Goal: Information Seeking & Learning: Learn about a topic

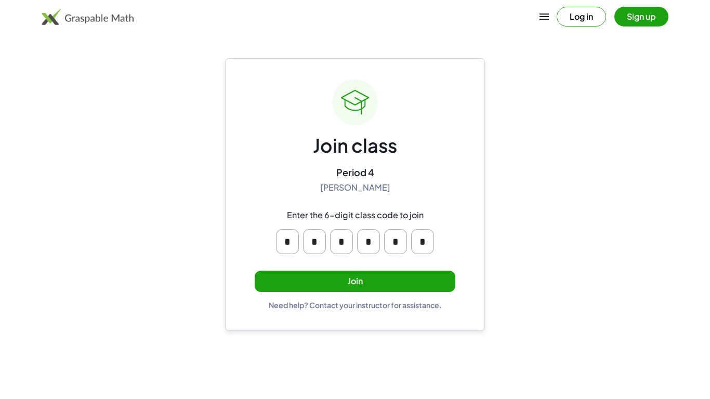
click at [324, 284] on button "Join" at bounding box center [355, 281] width 201 height 21
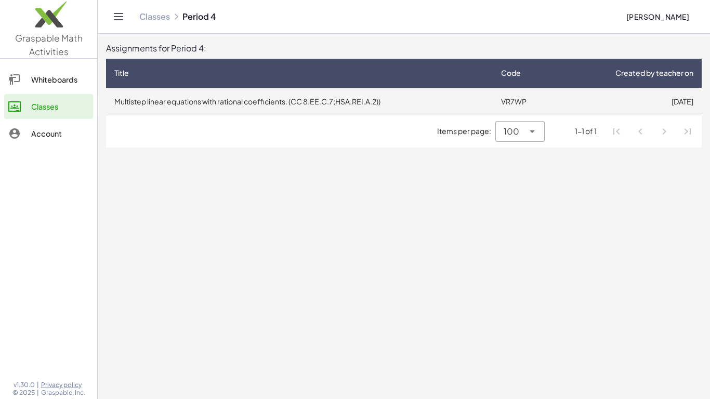
click at [244, 111] on td "Multistep linear equations with rational coefficients. (CC 8.EE.C.7;HSA.REI.A.2…" at bounding box center [299, 101] width 387 height 27
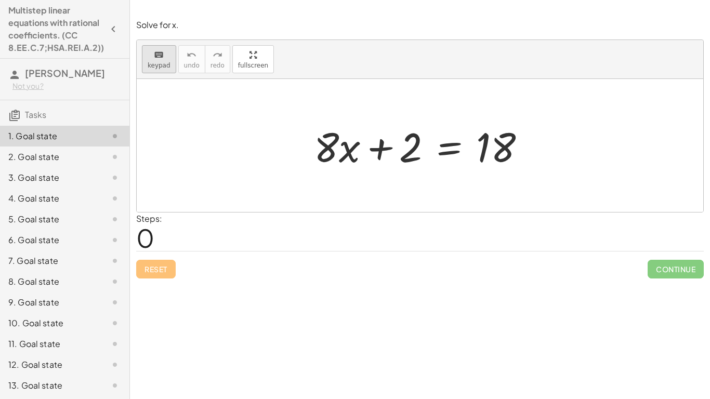
click at [149, 63] on span "keypad" at bounding box center [159, 65] width 23 height 7
click at [328, 161] on div at bounding box center [326, 147] width 25 height 48
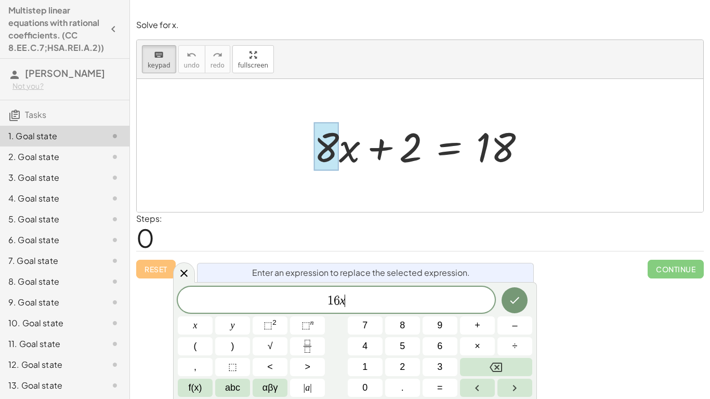
scroll to position [4, 0]
click at [527, 304] on button "Done" at bounding box center [515, 300] width 26 height 26
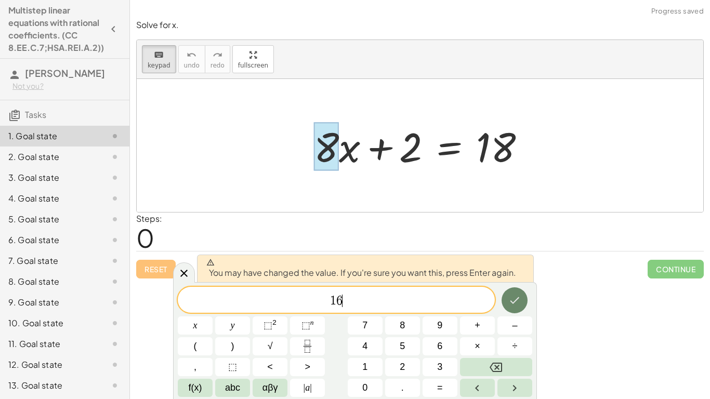
click at [527, 304] on button "Done" at bounding box center [515, 300] width 26 height 26
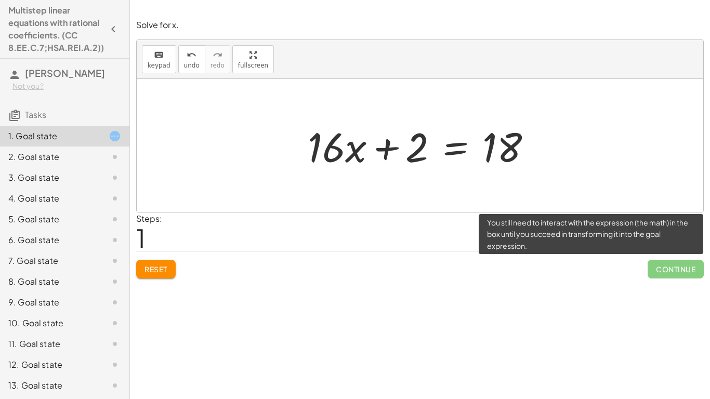
click at [657, 267] on span "Continue" at bounding box center [676, 269] width 56 height 19
click at [675, 270] on span "Continue" at bounding box center [676, 269] width 56 height 19
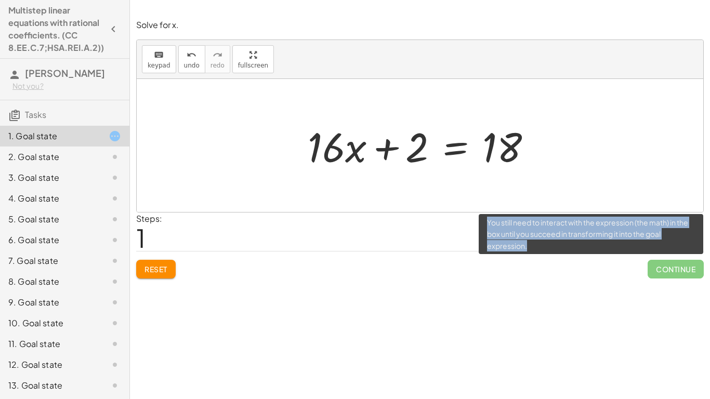
click at [675, 270] on span "Continue" at bounding box center [676, 269] width 56 height 19
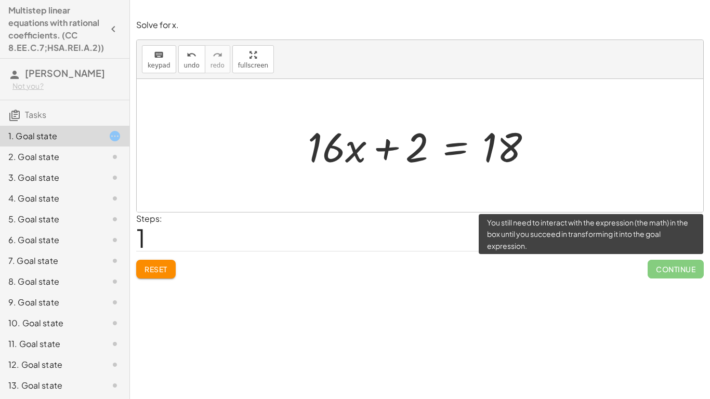
click at [675, 270] on span "Continue" at bounding box center [676, 269] width 56 height 19
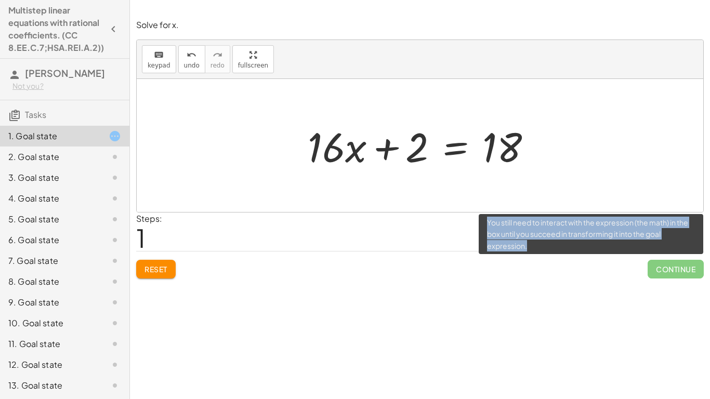
click at [675, 270] on span "Continue" at bounding box center [676, 269] width 56 height 19
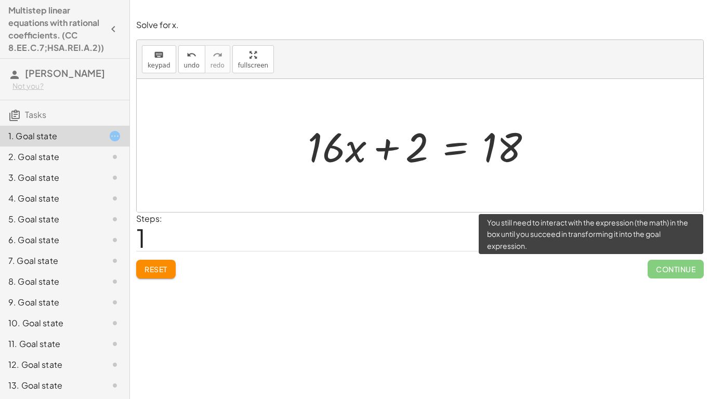
click at [675, 270] on span "Continue" at bounding box center [676, 269] width 56 height 19
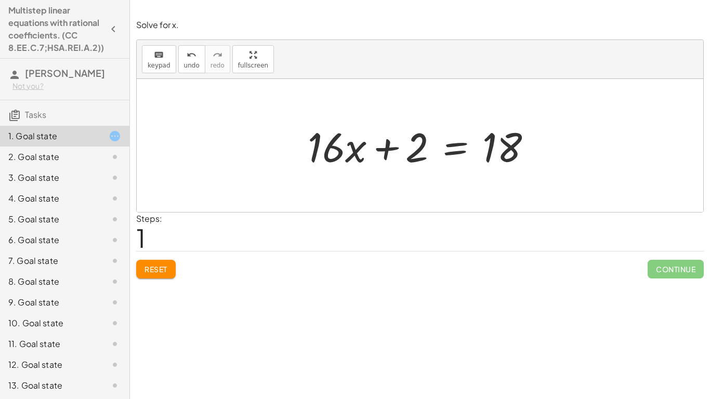
click at [330, 149] on div at bounding box center [424, 146] width 243 height 54
click at [155, 55] on icon "keyboard" at bounding box center [159, 55] width 10 height 12
click at [313, 150] on div at bounding box center [326, 147] width 37 height 48
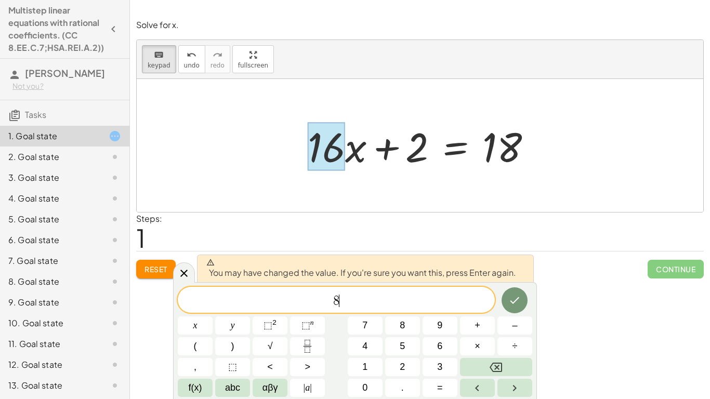
scroll to position [6, 0]
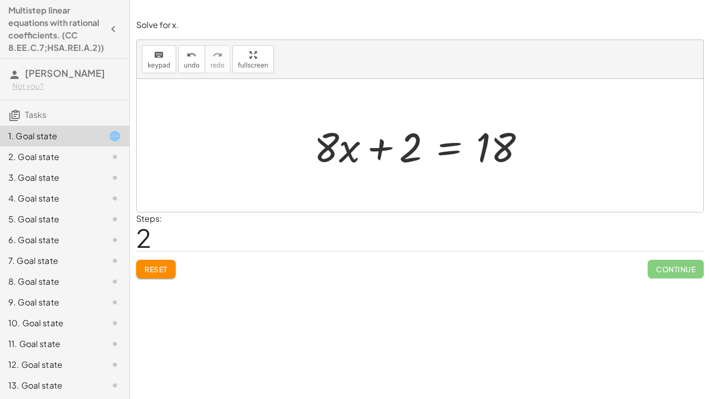
click at [150, 262] on button "Reset" at bounding box center [156, 269] width 40 height 19
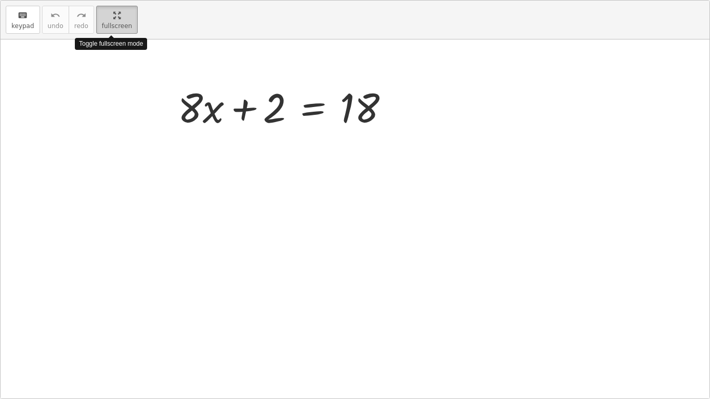
click at [244, 55] on div "keyboard keypad undo undo redo redo fullscreen Toggle fullscreen mode + · 8 · x…" at bounding box center [355, 200] width 709 height 398
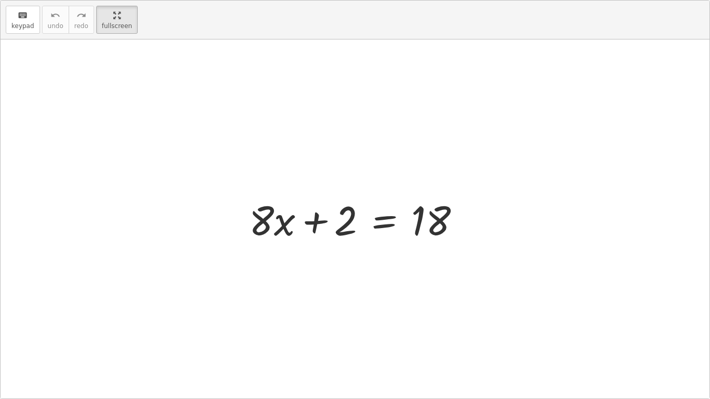
click at [273, 220] on div at bounding box center [359, 219] width 230 height 54
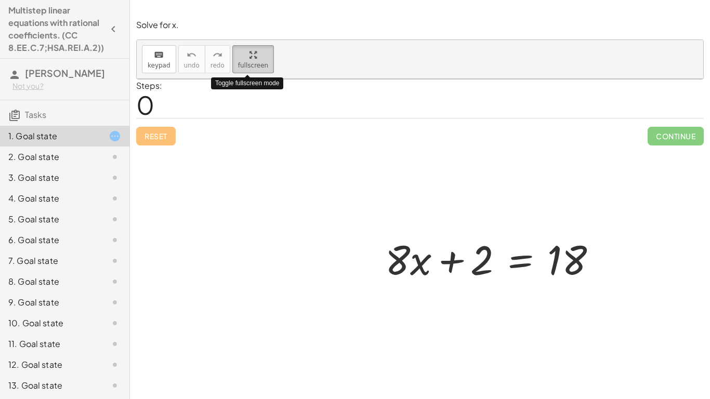
click at [113, 21] on main "Multistep linear equations with rational coefficients. (CC 8.EE.C.7;HSA.REI.A.2…" at bounding box center [355, 199] width 710 height 399
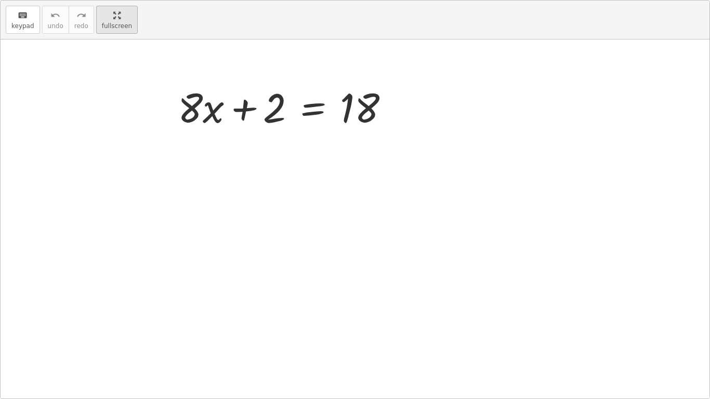
click at [240, 57] on div "keyboard keypad undo undo redo redo fullscreen + · 8 · x + 2 = 18 ×" at bounding box center [355, 200] width 709 height 398
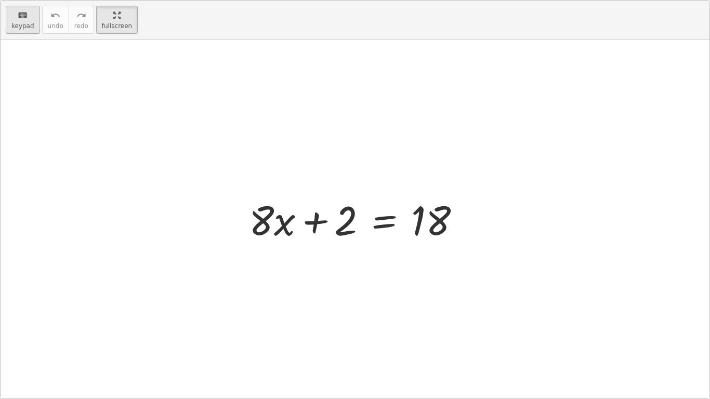
click at [23, 24] on span "keypad" at bounding box center [22, 25] width 23 height 7
click at [439, 214] on div at bounding box center [431, 221] width 40 height 46
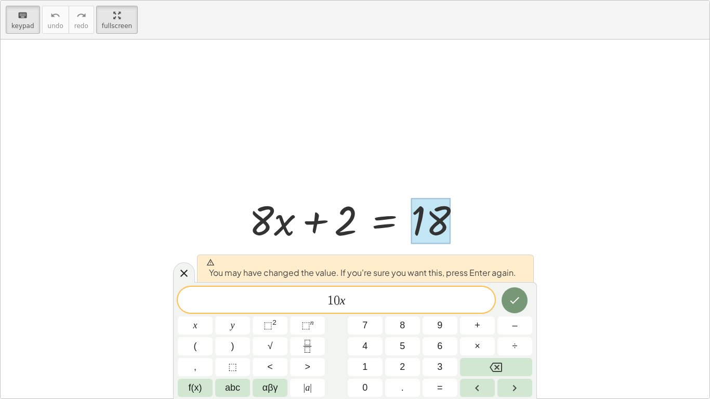
scroll to position [3, 0]
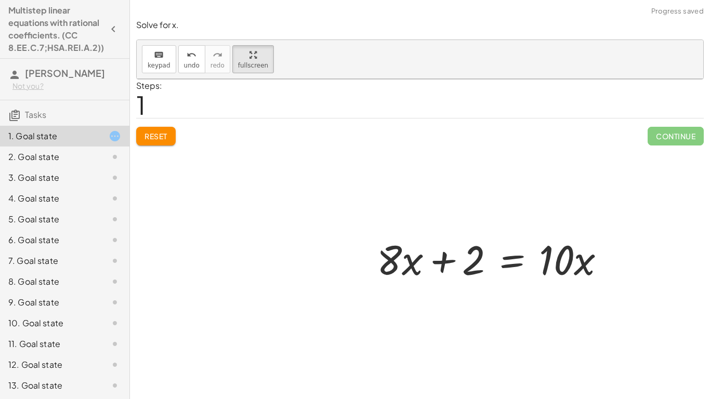
click at [682, 136] on div at bounding box center [420, 227] width 567 height 297
click at [584, 265] on div at bounding box center [495, 259] width 247 height 54
click at [163, 70] on button "keyboard keypad" at bounding box center [159, 59] width 34 height 28
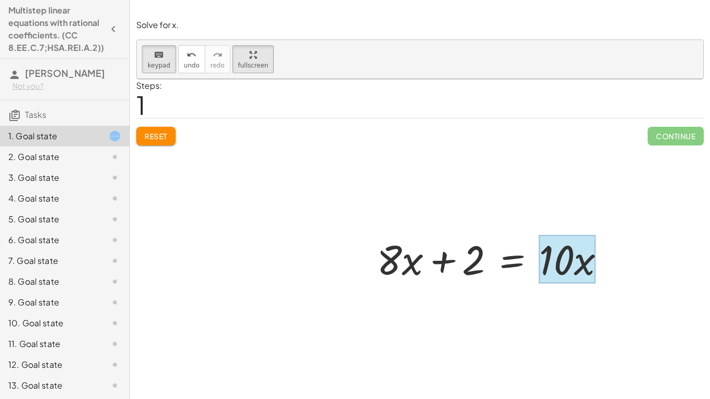
click at [582, 265] on div at bounding box center [567, 259] width 57 height 48
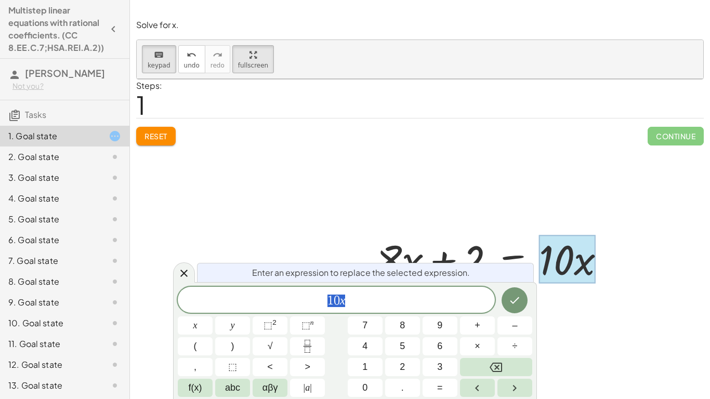
scroll to position [4, 0]
click at [166, 140] on div at bounding box center [420, 227] width 567 height 297
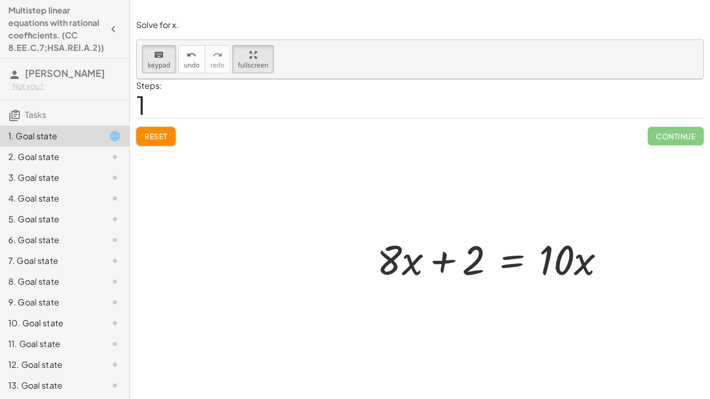
click at [166, 140] on div at bounding box center [420, 227] width 567 height 297
click at [154, 141] on div at bounding box center [420, 227] width 567 height 297
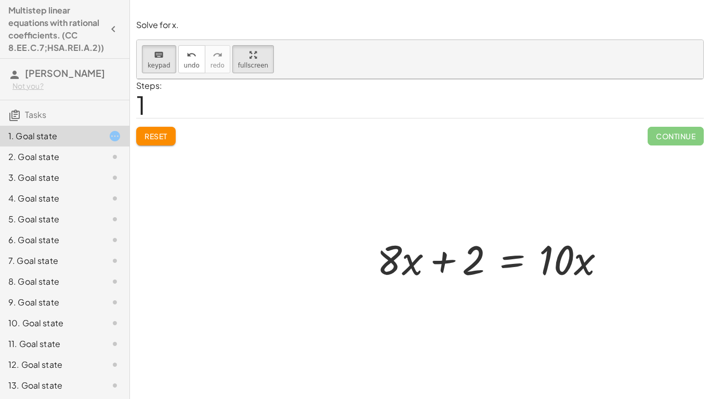
click at [154, 141] on div at bounding box center [420, 227] width 567 height 297
click at [151, 138] on div at bounding box center [420, 227] width 567 height 297
click at [232, 68] on button "fullscreen" at bounding box center [253, 59] width 42 height 28
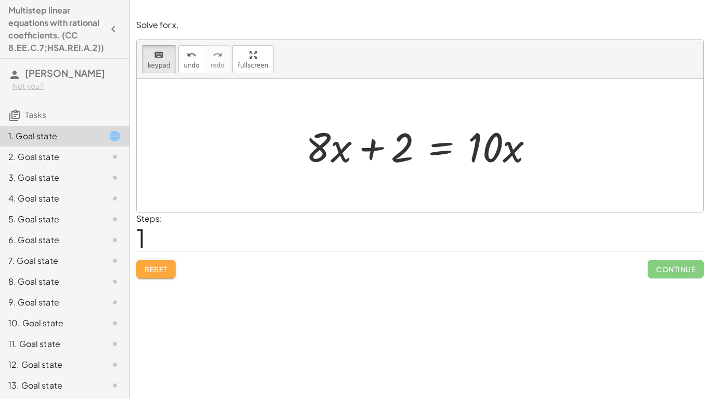
click at [159, 266] on span "Reset" at bounding box center [156, 269] width 23 height 9
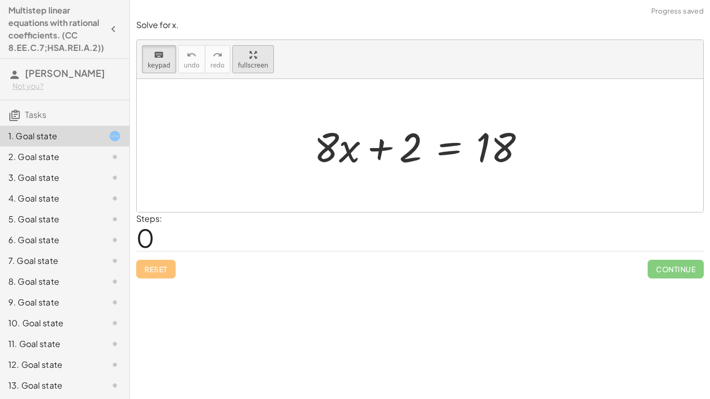
click at [250, 67] on div "keyboard keypad undo undo redo redo fullscreen Redo the last action + · 8 · x +…" at bounding box center [420, 126] width 567 height 172
